Goal: Use online tool/utility: Use online tool/utility

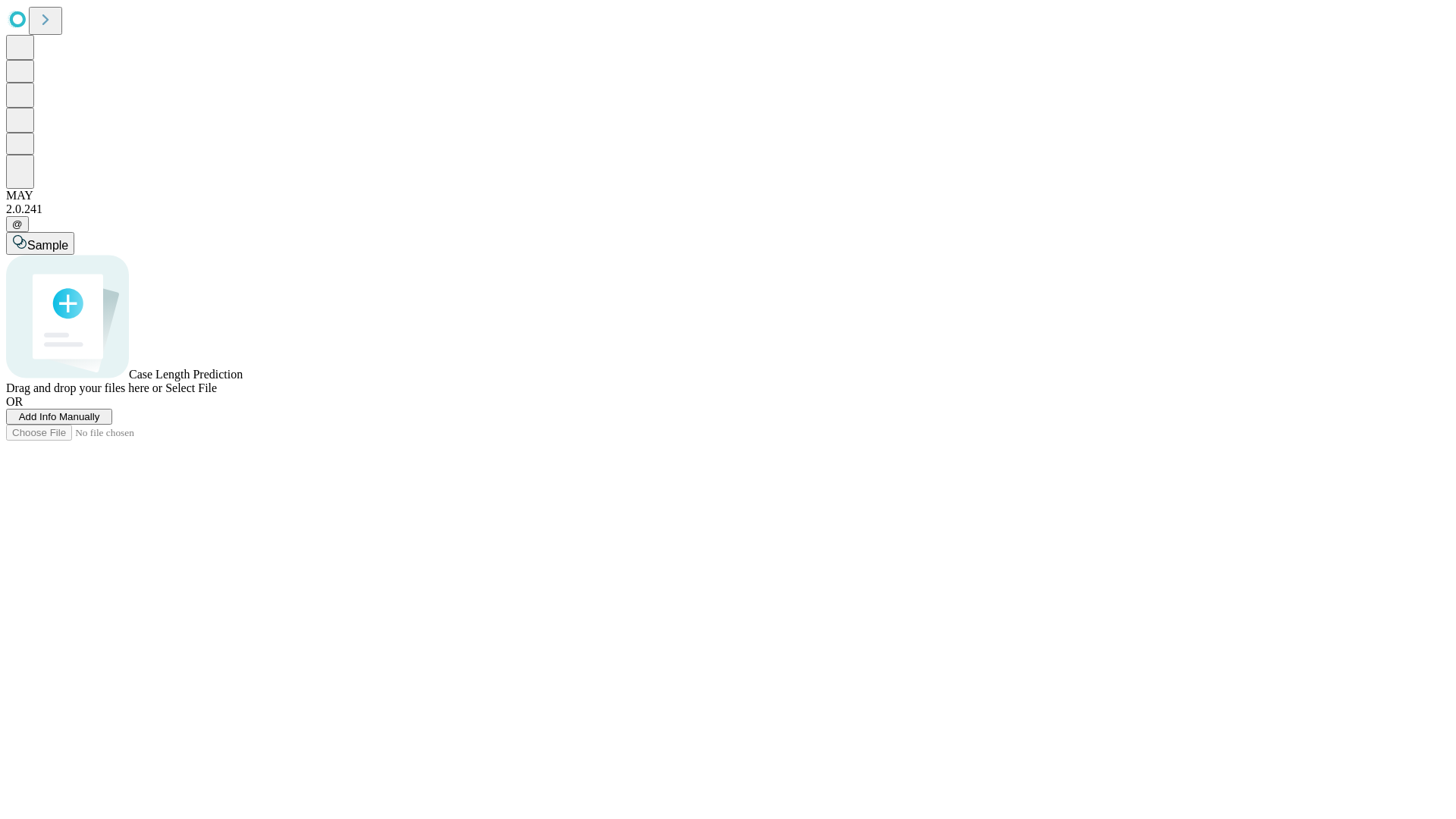
click at [217, 395] on span "Select File" at bounding box center [191, 388] width 51 height 13
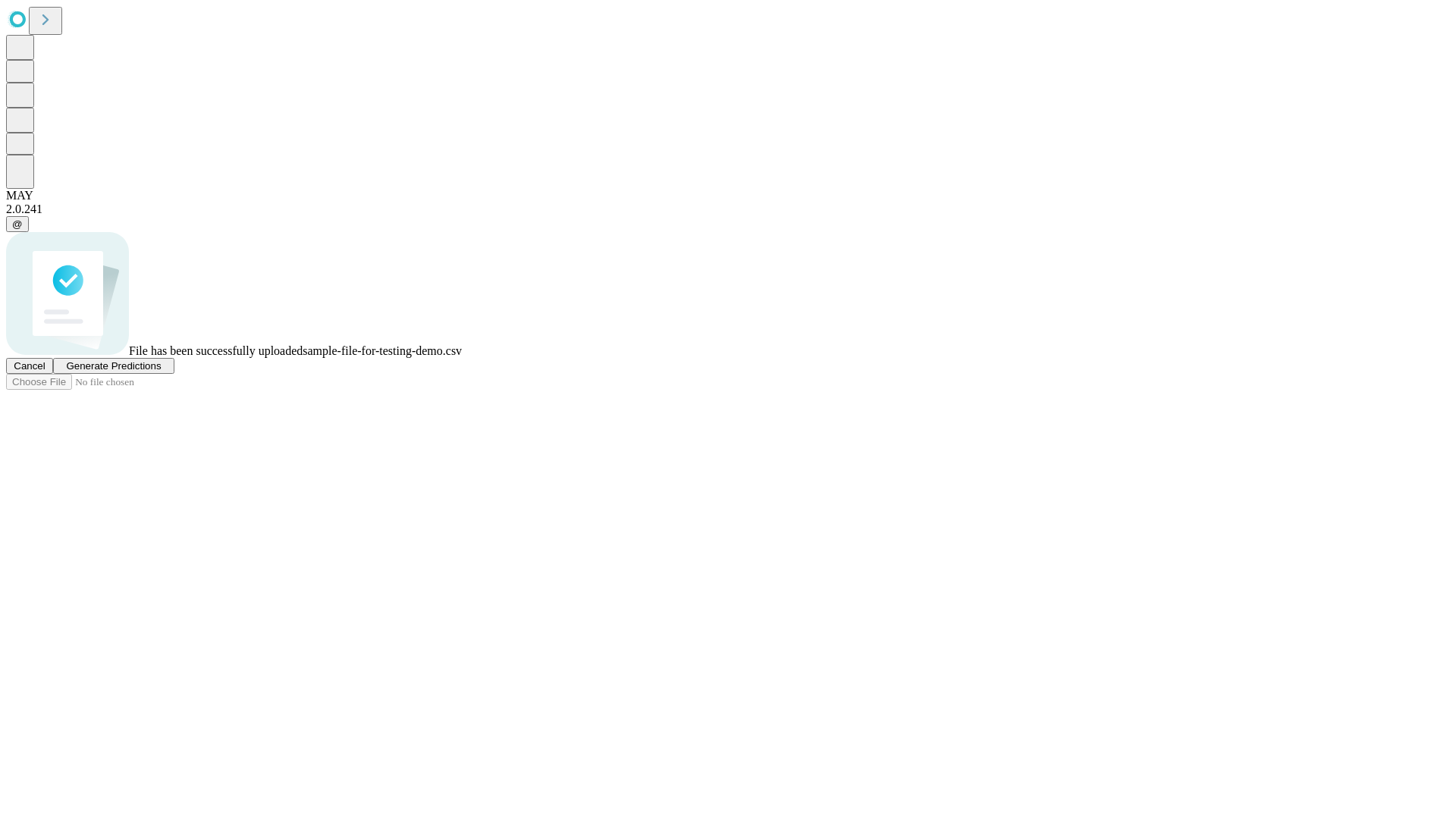
click at [161, 372] on span "Generate Predictions" at bounding box center [114, 366] width 95 height 12
